Goal: Task Accomplishment & Management: Manage account settings

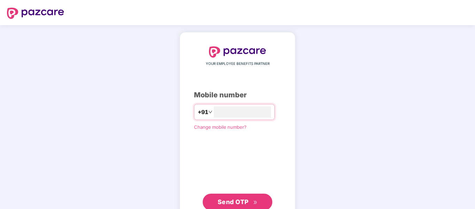
type input "**********"
click at [237, 203] on span "Send OTP" at bounding box center [233, 200] width 31 height 7
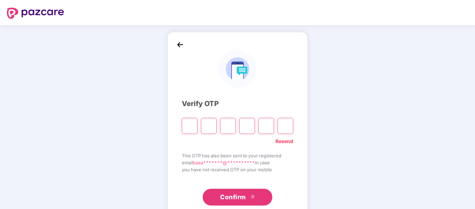
type input "*"
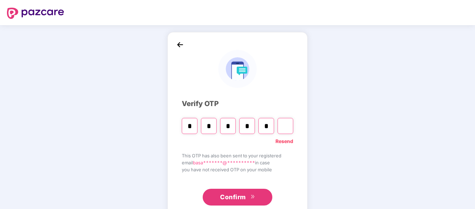
type input "*"
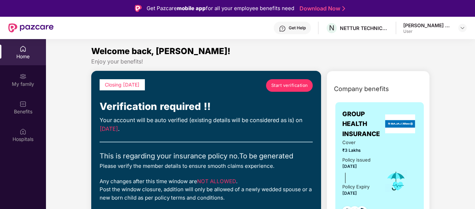
click at [302, 84] on span "Start verification" at bounding box center [289, 85] width 37 height 7
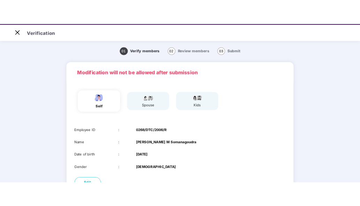
scroll to position [17, 0]
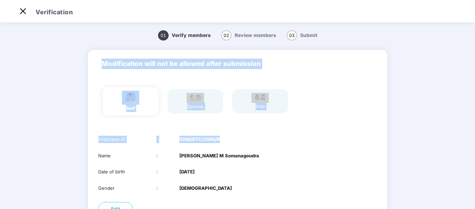
drag, startPoint x: 470, startPoint y: 136, endPoint x: 471, endPoint y: 95, distance: 40.8
click at [470, 95] on main "01 Verify members 02 Review members 03 Submit Modification will not be allowed …" at bounding box center [237, 148] width 475 height 255
click at [425, 139] on div "01 Verify members 02 Review members 03 Submit Modification will not be allowed …" at bounding box center [238, 149] width 390 height 251
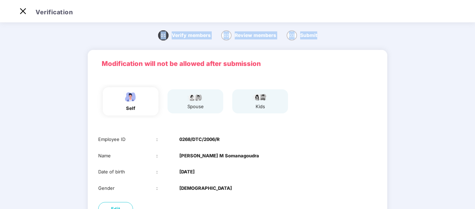
drag, startPoint x: 475, startPoint y: 17, endPoint x: 471, endPoint y: 37, distance: 19.9
click at [472, 36] on section "Verification 01 Verify members 02 Review members 03 Submit Modification will no…" at bounding box center [237, 138] width 475 height 276
click at [407, 40] on div "01 Verify members 02 Review members 03 Submit" at bounding box center [238, 35] width 390 height 22
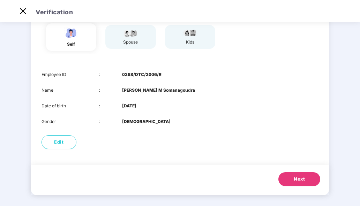
scroll to position [64, 0]
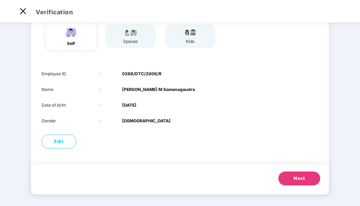
drag, startPoint x: 343, startPoint y: 135, endPoint x: 342, endPoint y: 126, distance: 8.4
click at [342, 126] on div "01 Verify members 02 Review members 03 Submit Modification will not be allowed …" at bounding box center [179, 85] width 357 height 248
click at [293, 175] on button "Next" at bounding box center [299, 178] width 42 height 14
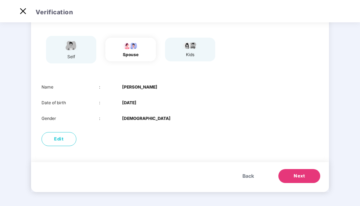
scroll to position [51, 0]
click at [60, 141] on span "Edit" at bounding box center [58, 139] width 9 height 7
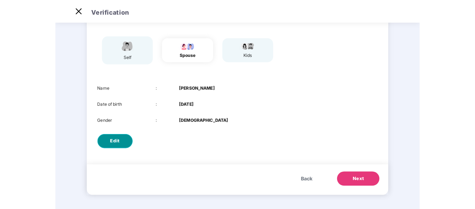
scroll to position [0, 0]
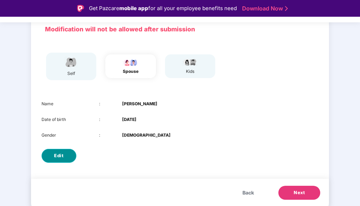
select select "******"
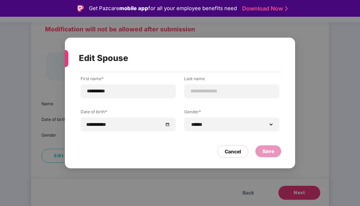
click at [137, 179] on div "**********" at bounding box center [180, 103] width 360 height 206
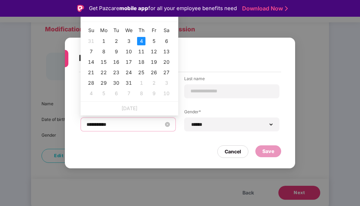
click at [123, 123] on input "**********" at bounding box center [124, 125] width 76 height 8
type input "**********"
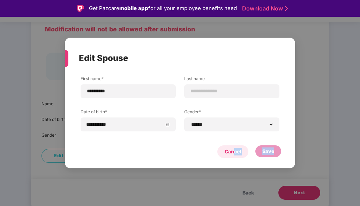
drag, startPoint x: 320, startPoint y: 56, endPoint x: 235, endPoint y: 151, distance: 127.9
click at [235, 151] on div "**********" at bounding box center [180, 103] width 360 height 206
click at [235, 151] on div "Cancel" at bounding box center [232, 152] width 16 height 8
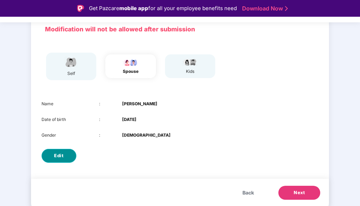
click at [63, 156] on button "Edit" at bounding box center [58, 156] width 35 height 14
select select "******"
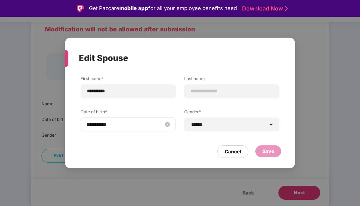
click at [154, 125] on input "**********" at bounding box center [124, 125] width 76 height 8
drag, startPoint x: 358, startPoint y: 92, endPoint x: 358, endPoint y: 82, distance: 10.5
click at [358, 82] on div "**********" at bounding box center [180, 103] width 360 height 206
drag, startPoint x: 359, startPoint y: 115, endPoint x: 357, endPoint y: 100, distance: 14.7
click at [357, 101] on div "**********" at bounding box center [180, 103] width 360 height 206
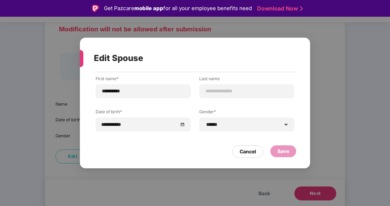
click at [368, 97] on div "**********" at bounding box center [195, 103] width 390 height 206
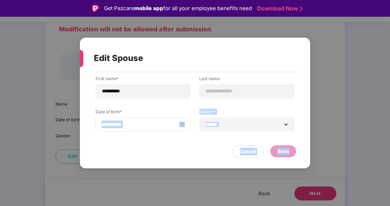
drag, startPoint x: 368, startPoint y: 97, endPoint x: 185, endPoint y: 124, distance: 184.6
click at [185, 124] on div "**********" at bounding box center [195, 103] width 390 height 206
click at [185, 124] on div "**********" at bounding box center [142, 124] width 95 height 14
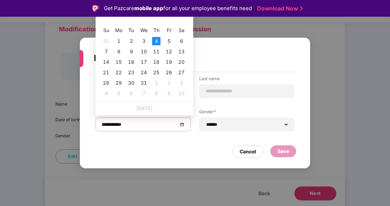
type input "**********"
drag, startPoint x: 157, startPoint y: 21, endPoint x: 194, endPoint y: 9, distance: 39.4
click at [157, 23] on div "Jan 1996 Su Mo Tu We Th Fr Sa 31 1 2 3 4 5 6 7 8 9 10 11 12 13 14 15 16 17 18 1…" at bounding box center [144, 55] width 98 height 94
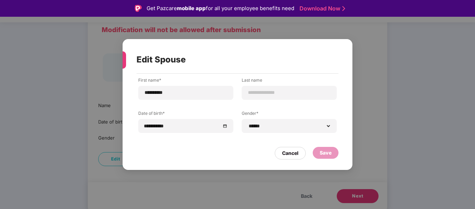
click at [388, 44] on div "**********" at bounding box center [237, 104] width 475 height 209
click at [224, 125] on div at bounding box center [185, 126] width 83 height 8
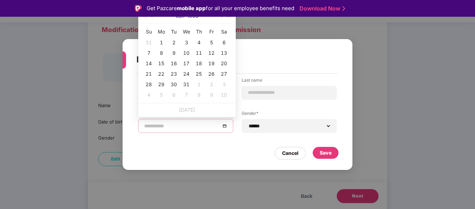
click at [224, 125] on div at bounding box center [185, 126] width 83 height 8
type input "**********"
click at [230, 17] on span "button" at bounding box center [229, 16] width 3 height 3
click at [193, 18] on button "1997" at bounding box center [192, 16] width 11 height 14
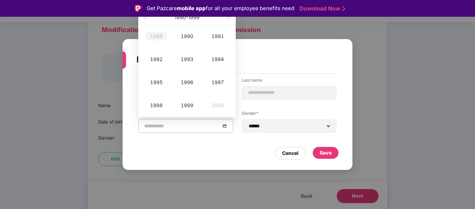
type input "**********"
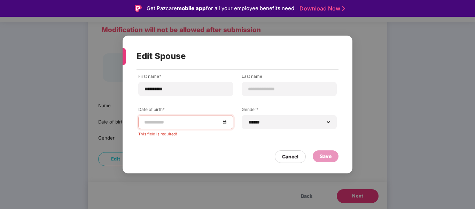
click at [147, 16] on div "Get Pazcare mobile app for all your employee benefits need Download Now" at bounding box center [237, 8] width 475 height 17
click at [227, 121] on div at bounding box center [185, 122] width 83 height 8
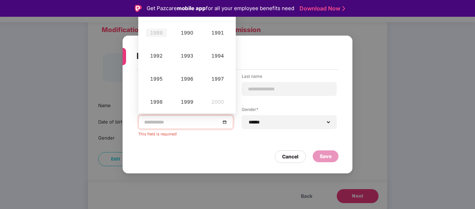
type input "**********"
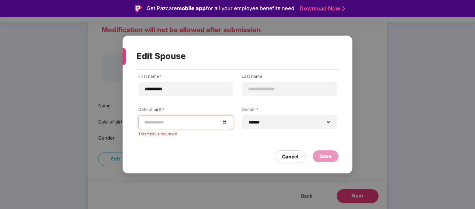
click at [334, 9] on link "Download Now" at bounding box center [322, 8] width 44 height 7
click at [223, 123] on div at bounding box center [185, 122] width 83 height 8
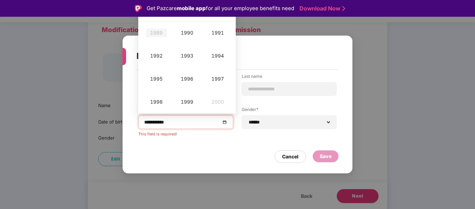
type input "**********"
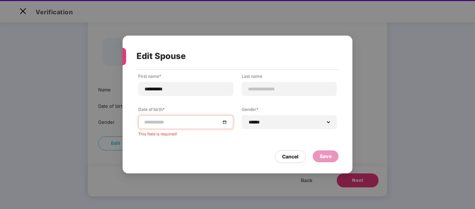
scroll to position [17, 0]
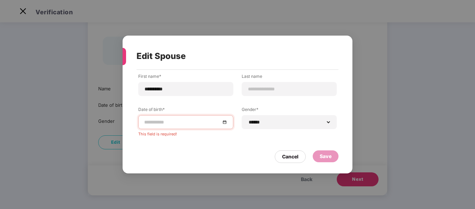
click at [225, 123] on div at bounding box center [185, 122] width 83 height 8
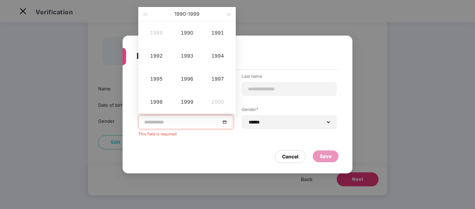
type input "**********"
click at [144, 16] on button "button" at bounding box center [145, 14] width 8 height 14
type input "**********"
click at [183, 77] on div "1986" at bounding box center [187, 79] width 21 height 8
type input "**********"
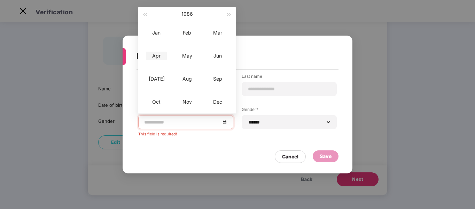
click at [158, 54] on div "Apr" at bounding box center [156, 56] width 21 height 8
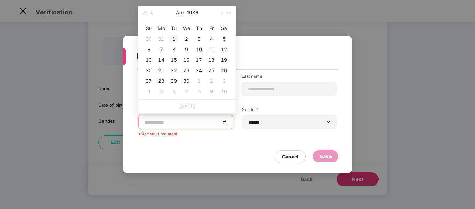
type input "**********"
click at [173, 38] on div "1" at bounding box center [174, 39] width 8 height 8
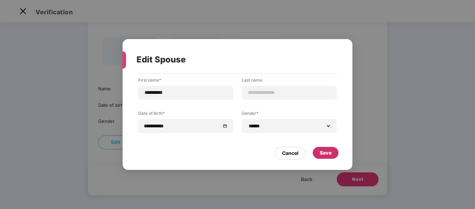
click at [326, 156] on div "Save" at bounding box center [326, 153] width 12 height 8
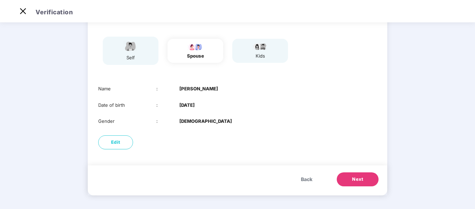
click at [355, 181] on span "Next" at bounding box center [357, 179] width 11 height 7
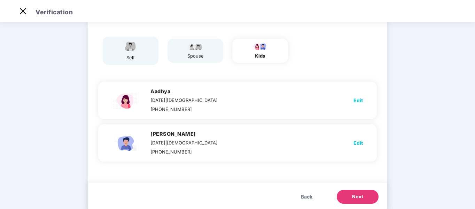
click at [364, 198] on button "Next" at bounding box center [358, 197] width 42 height 14
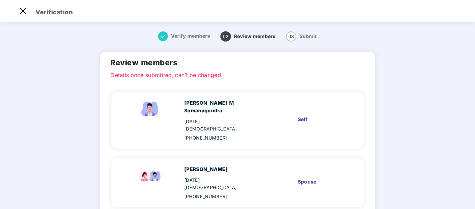
drag, startPoint x: 474, startPoint y: 66, endPoint x: 467, endPoint y: 100, distance: 35.2
click at [467, 100] on main "Verify members 02 Review members 03 Submit Review members Details once submitte…" at bounding box center [237, 202] width 475 height 362
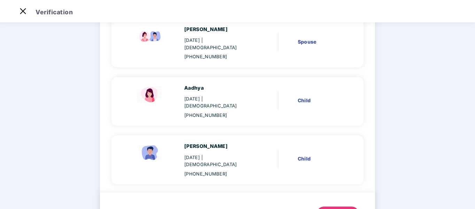
scroll to position [145, 0]
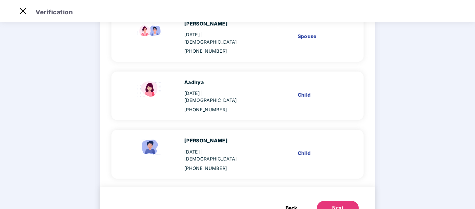
click at [332, 204] on div "Next" at bounding box center [337, 207] width 11 height 7
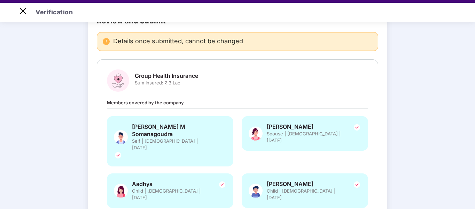
scroll to position [17, 0]
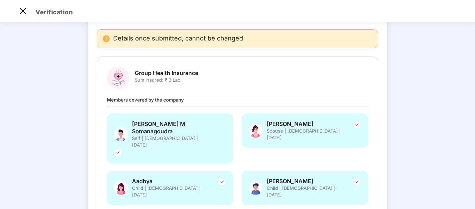
drag, startPoint x: 474, startPoint y: 124, endPoint x: 476, endPoint y: 108, distance: 16.5
click at [475, 109] on html "Get Pazcare mobile app for all your employee benefits need Download Now Verific…" at bounding box center [237, 87] width 475 height 209
click at [445, 127] on div "Verify members Review members 03 Submit Review and Submit Details once submitte…" at bounding box center [237, 126] width 475 height 301
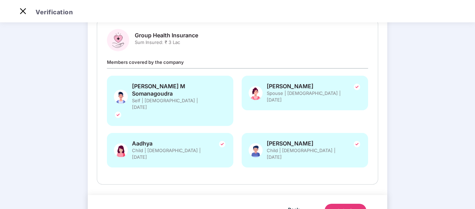
scroll to position [88, 0]
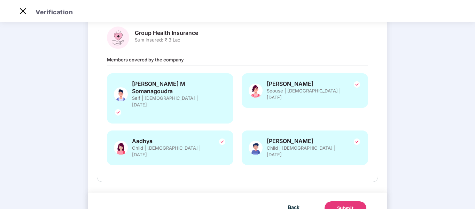
click at [346, 205] on div "Submit" at bounding box center [345, 208] width 17 height 7
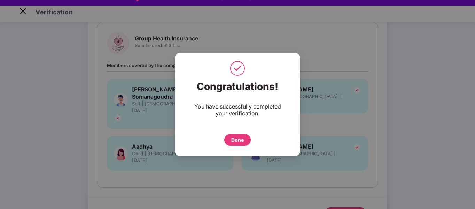
scroll to position [11, 0]
click at [236, 141] on div "Done" at bounding box center [237, 140] width 13 height 8
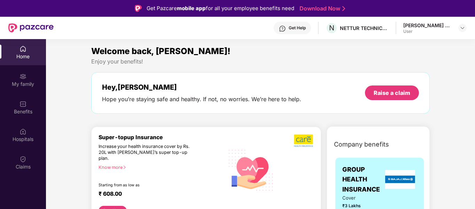
scroll to position [24, 0]
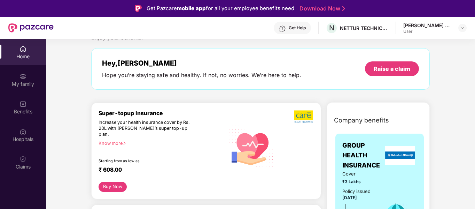
drag, startPoint x: 474, startPoint y: 47, endPoint x: 473, endPoint y: 51, distance: 4.3
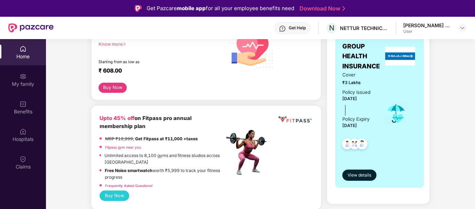
scroll to position [135, 0]
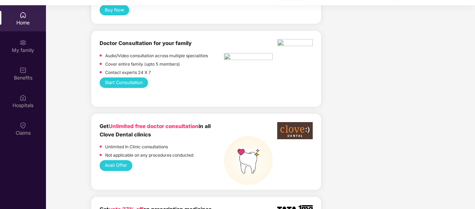
scroll to position [39, 0]
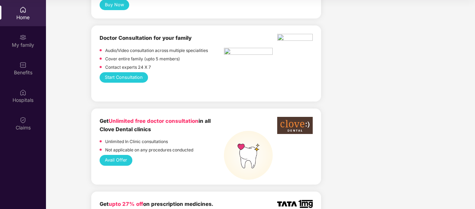
drag, startPoint x: 473, startPoint y: 54, endPoint x: 472, endPoint y: 59, distance: 5.6
drag, startPoint x: 474, startPoint y: 43, endPoint x: 474, endPoint y: 53, distance: 10.1
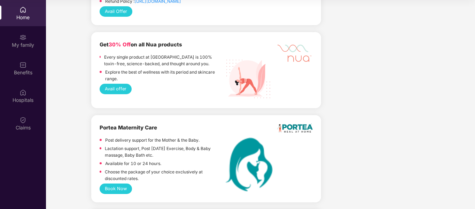
scroll to position [1584, 0]
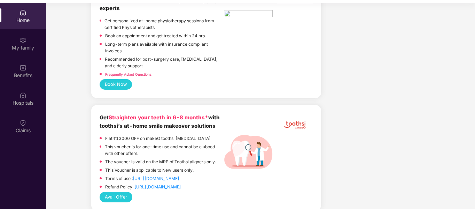
scroll to position [39, 0]
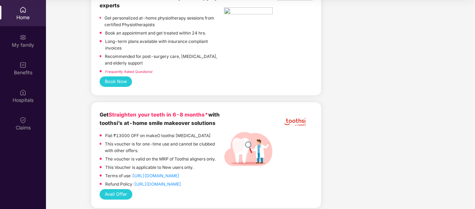
drag, startPoint x: 475, startPoint y: 145, endPoint x: 475, endPoint y: 162, distance: 16.4
click at [475, 162] on div "Home My family Benefits Hospitals Claims Welcome back, Basavaraj! Enjoy your be…" at bounding box center [237, 104] width 475 height 209
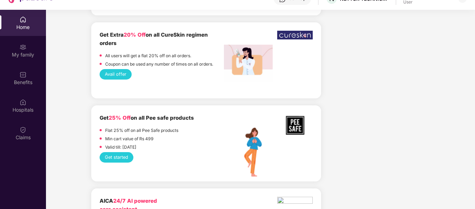
scroll to position [1584, 0]
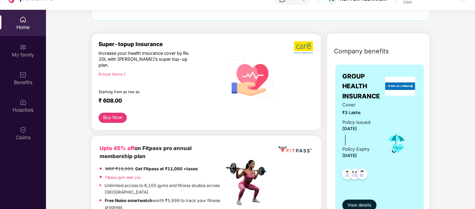
scroll to position [0, 0]
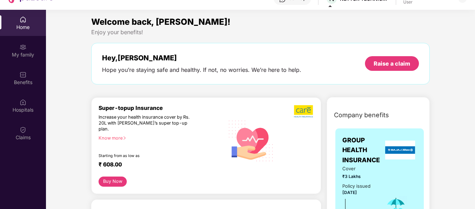
click at [302, 14] on section "Welcome back, Basavaraj! Enjoy your benefits! Hey, Basavaraj Hope you’re stayin…" at bounding box center [260, 114] width 429 height 209
click at [269, 33] on div "Enjoy your benefits!" at bounding box center [260, 32] width 339 height 7
click at [423, 14] on section "Welcome back, Basavaraj! Enjoy your benefits! Hey, Basavaraj Hope you’re stayin…" at bounding box center [260, 114] width 429 height 209
drag, startPoint x: 423, startPoint y: 14, endPoint x: 474, endPoint y: 18, distance: 51.0
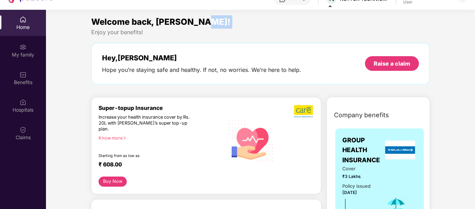
click at [474, 18] on section "Welcome back, Basavaraj! Enjoy your benefits! Hey, Basavaraj Hope you’re stayin…" at bounding box center [260, 114] width 429 height 209
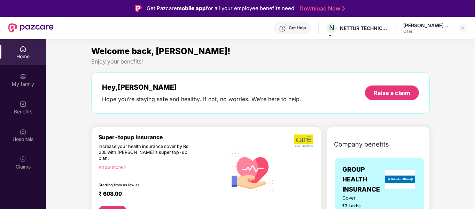
click at [119, 164] on div "Know more" at bounding box center [160, 166] width 122 height 5
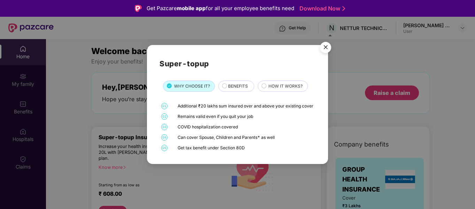
click at [241, 83] on span "BENEFITS" at bounding box center [238, 86] width 20 height 7
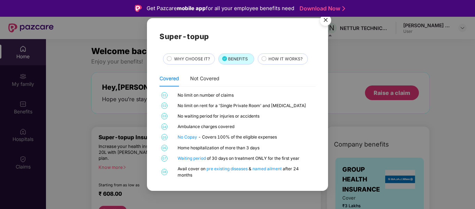
click at [275, 56] on span "HOW IT WORKS?" at bounding box center [286, 59] width 34 height 7
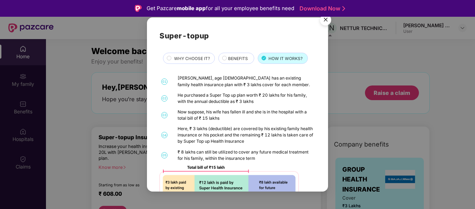
scroll to position [14, 0]
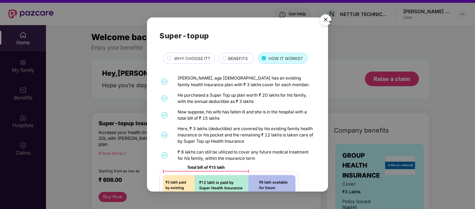
click at [217, 186] on img at bounding box center [229, 187] width 139 height 43
click at [278, 180] on img at bounding box center [229, 187] width 139 height 43
click at [186, 58] on span "WHY CHOOSE IT?" at bounding box center [192, 58] width 36 height 7
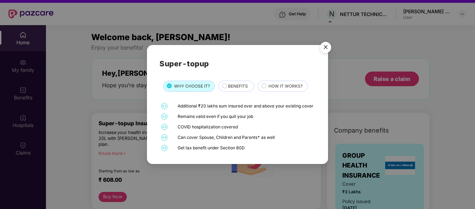
click at [236, 83] on span "BENEFITS" at bounding box center [238, 86] width 20 height 7
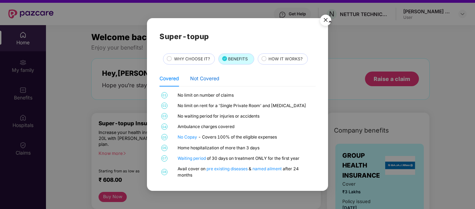
click at [207, 77] on div "Not Covered" at bounding box center [204, 79] width 29 height 8
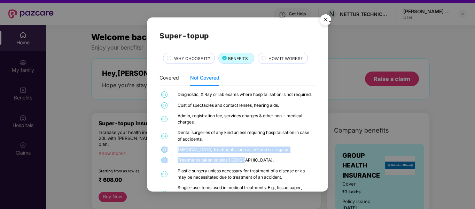
drag, startPoint x: 327, startPoint y: 146, endPoint x: 315, endPoint y: 166, distance: 22.5
click at [315, 166] on div "Super-topup WHY CHOOSE IT? BENEFITS HOW IT WORKS? Covered Not Covered 01 No lim…" at bounding box center [237, 104] width 181 height 174
click at [324, 21] on img "Close" at bounding box center [326, 21] width 20 height 20
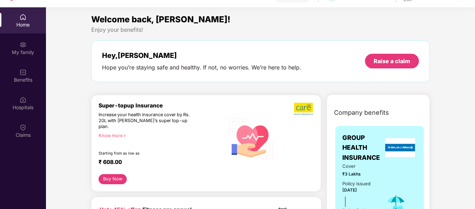
scroll to position [39, 0]
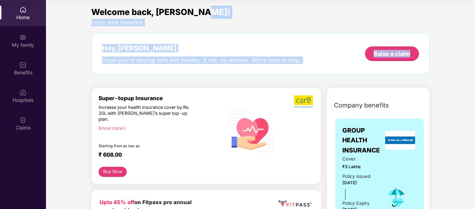
drag, startPoint x: 474, startPoint y: 6, endPoint x: 467, endPoint y: 35, distance: 29.7
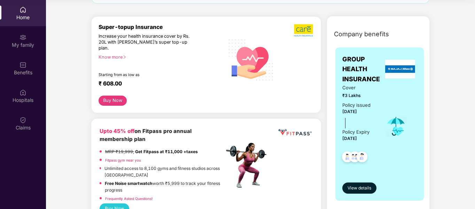
scroll to position [84, 0]
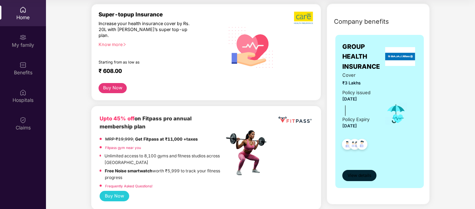
click at [361, 173] on span "View details" at bounding box center [360, 175] width 24 height 7
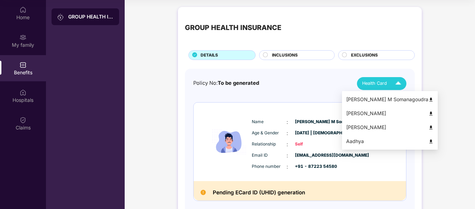
click at [367, 100] on div "Basavaraj M Somanagoudra" at bounding box center [389, 99] width 87 height 8
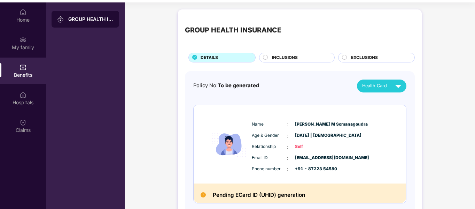
click at [269, 56] on div "INCLUSIONS" at bounding box center [300, 58] width 62 height 8
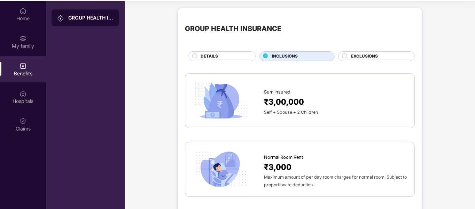
scroll to position [39, 0]
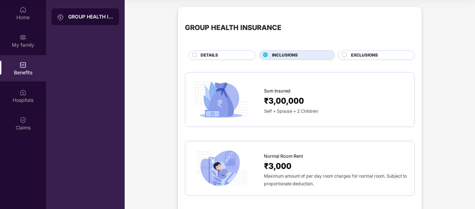
click at [347, 56] on div at bounding box center [345, 55] width 6 height 7
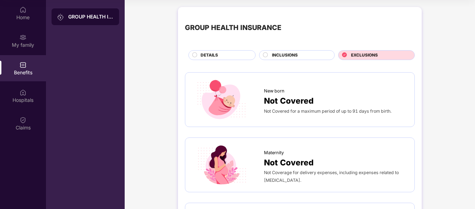
click at [309, 168] on div "Not Coverage for delivery expenses, including expenses related to normal delive…" at bounding box center [336, 175] width 144 height 15
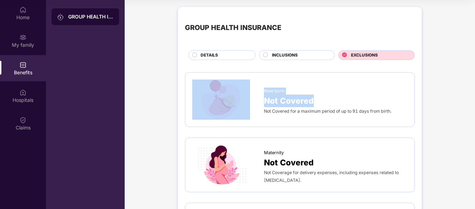
drag, startPoint x: 474, startPoint y: 51, endPoint x: 471, endPoint y: 99, distance: 48.9
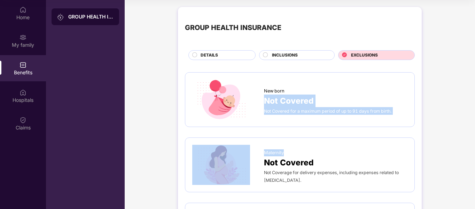
drag, startPoint x: 473, startPoint y: 149, endPoint x: 476, endPoint y: 90, distance: 58.6
click at [475, 90] on html "Get Pazcare mobile app for all your employee benefits need Download Now Get Hel…" at bounding box center [237, 65] width 475 height 209
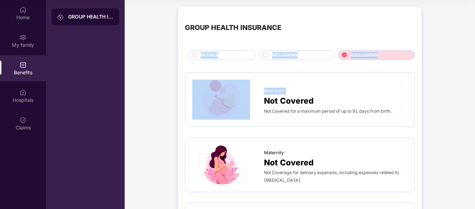
drag, startPoint x: 450, startPoint y: 82, endPoint x: 476, endPoint y: 33, distance: 55.3
click at [475, 33] on html "Get Pazcare mobile app for all your employee benefits need Download Now Get Hel…" at bounding box center [237, 65] width 475 height 209
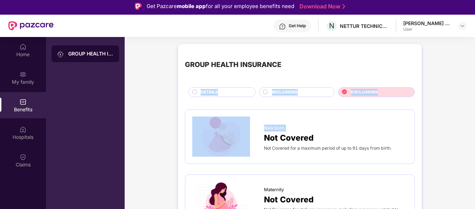
scroll to position [0, 0]
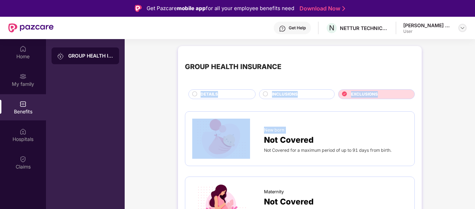
click at [461, 26] on img at bounding box center [463, 28] width 6 height 6
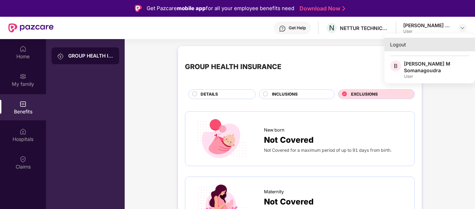
click at [401, 45] on div "Logout" at bounding box center [430, 45] width 91 height 14
